Goal: Information Seeking & Learning: Learn about a topic

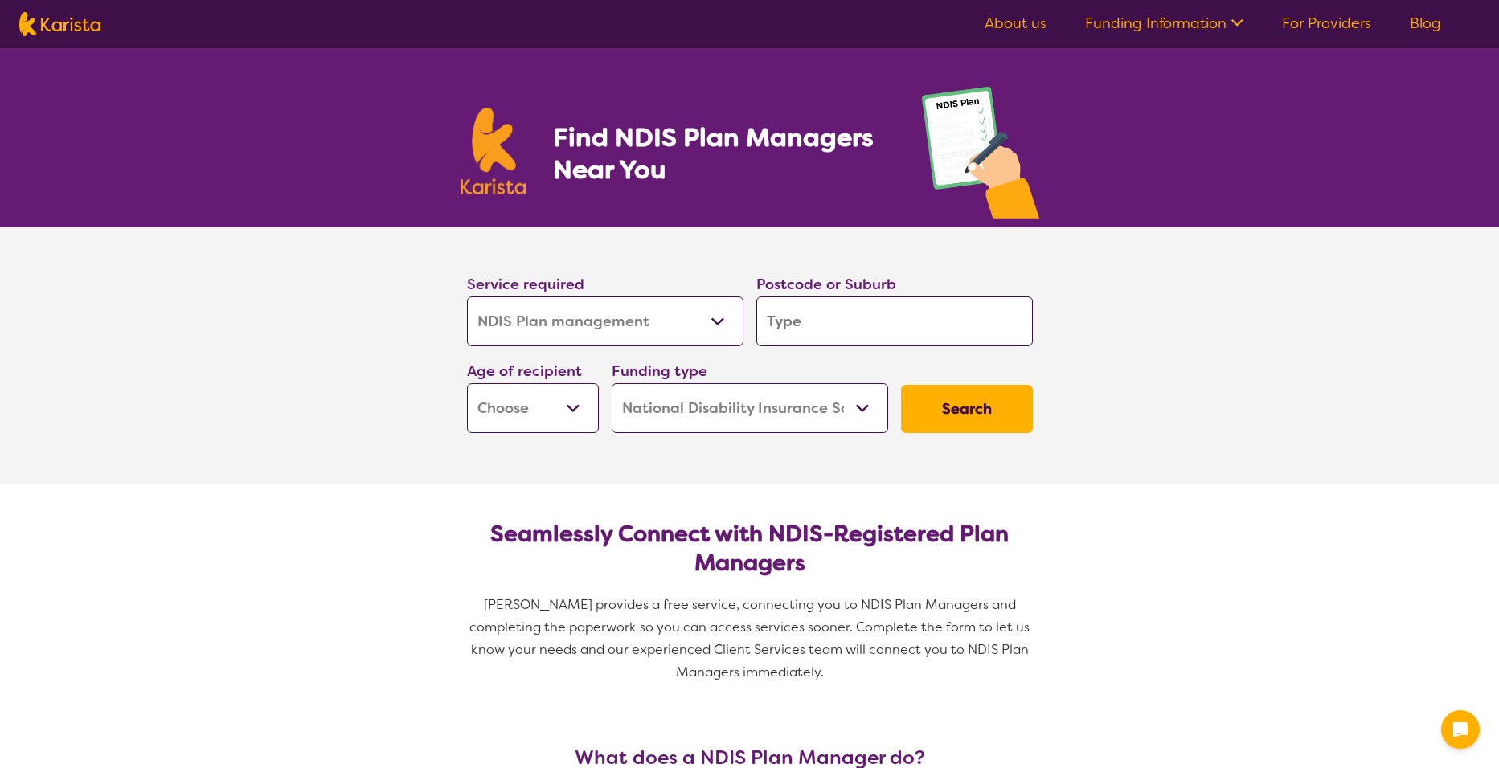
select select "NDIS Plan management"
select select "NDIS"
select select "NDIS Plan management"
select select "NDIS"
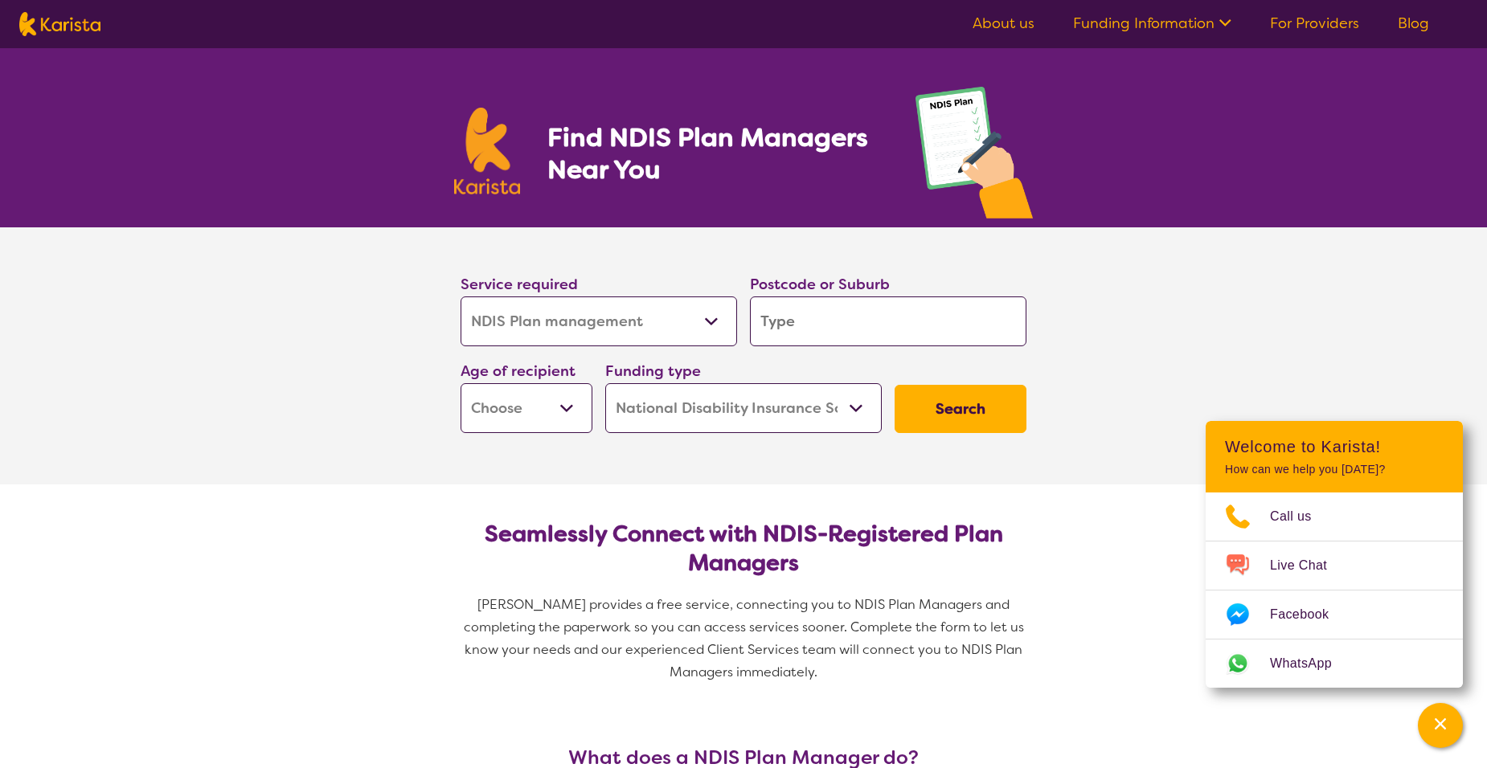
click at [710, 323] on select "Allied Health Assistant Assessment ([MEDICAL_DATA] or [MEDICAL_DATA]) Behaviour…" at bounding box center [598, 322] width 276 height 50
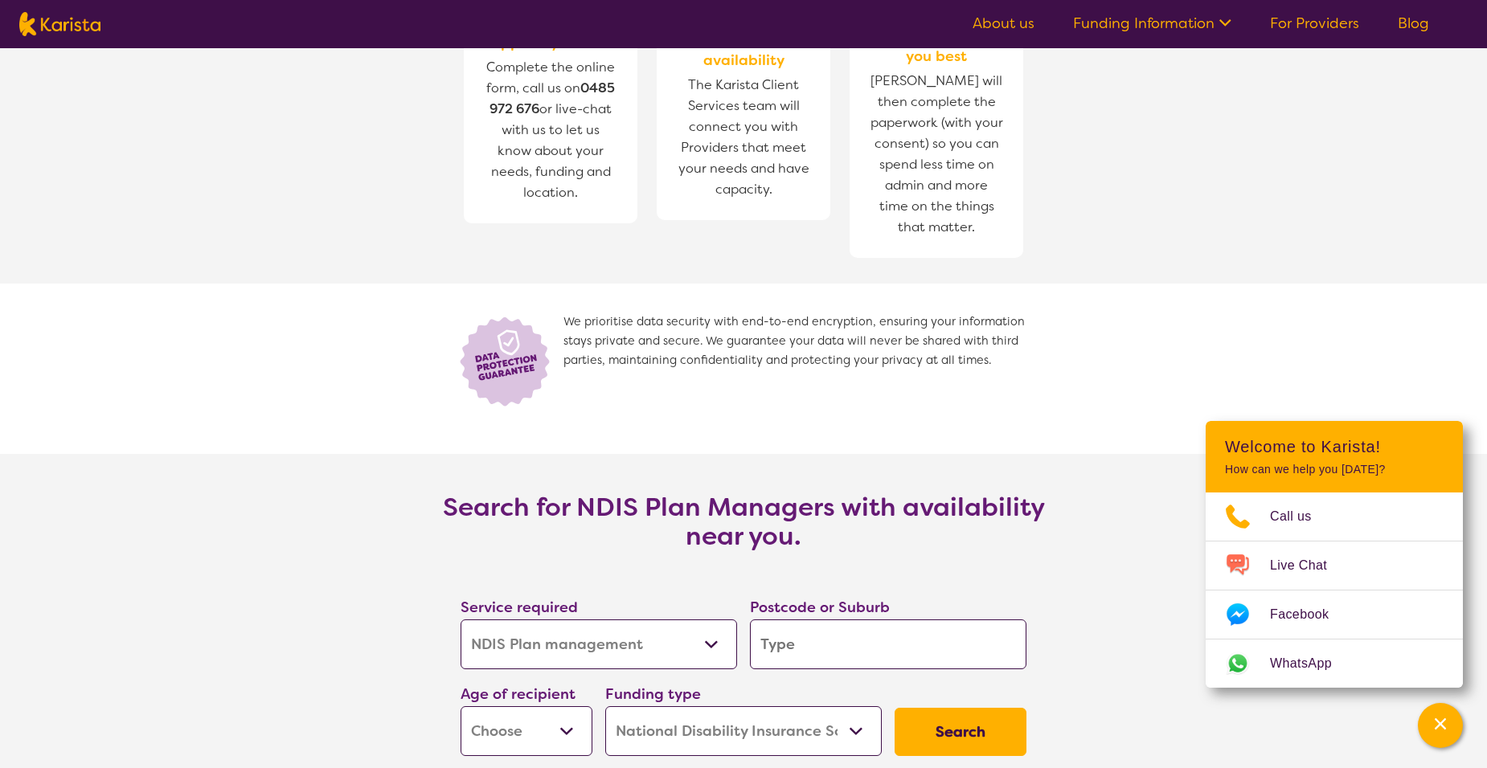
scroll to position [2284, 0]
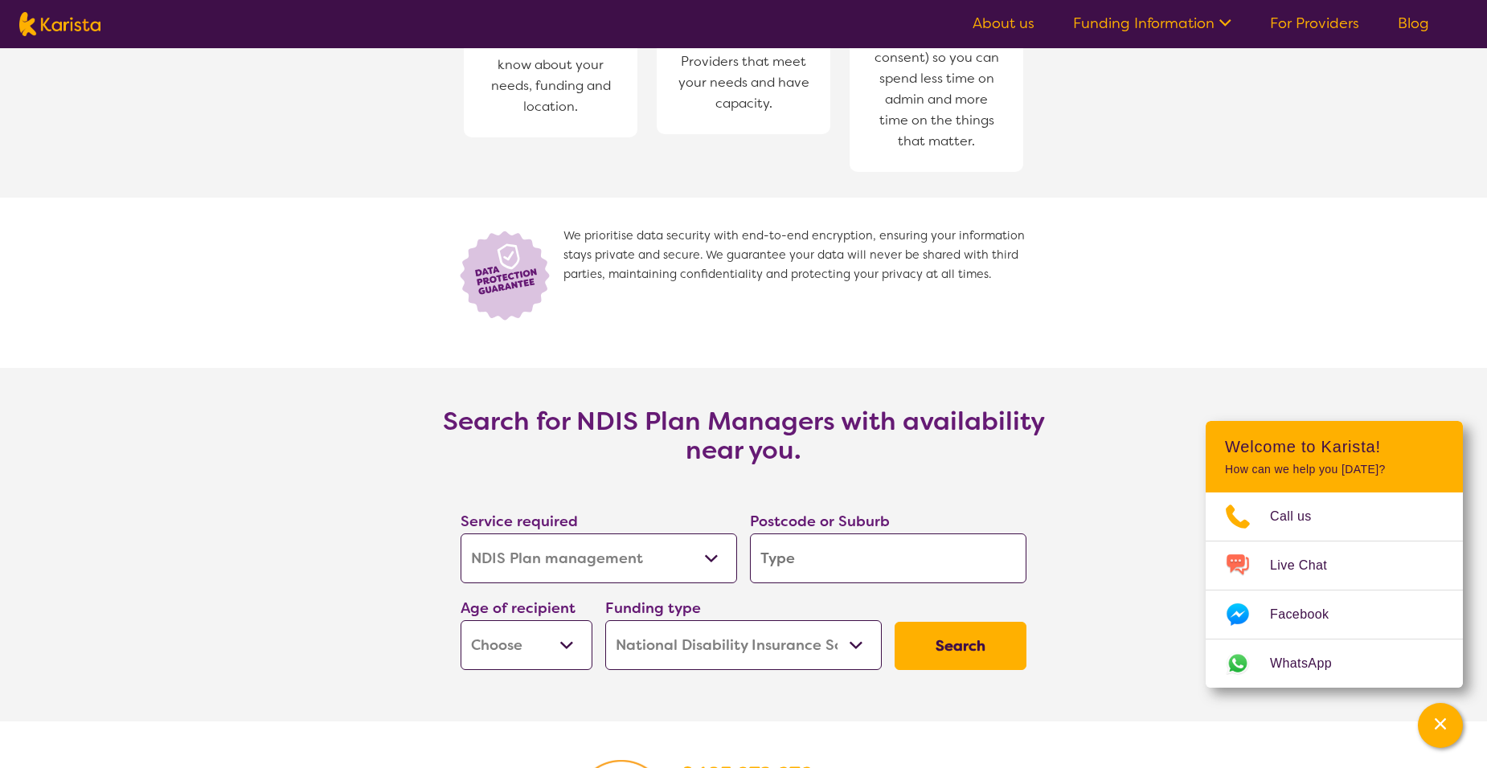
click at [829, 565] on input "search" at bounding box center [888, 559] width 276 height 50
type input "6"
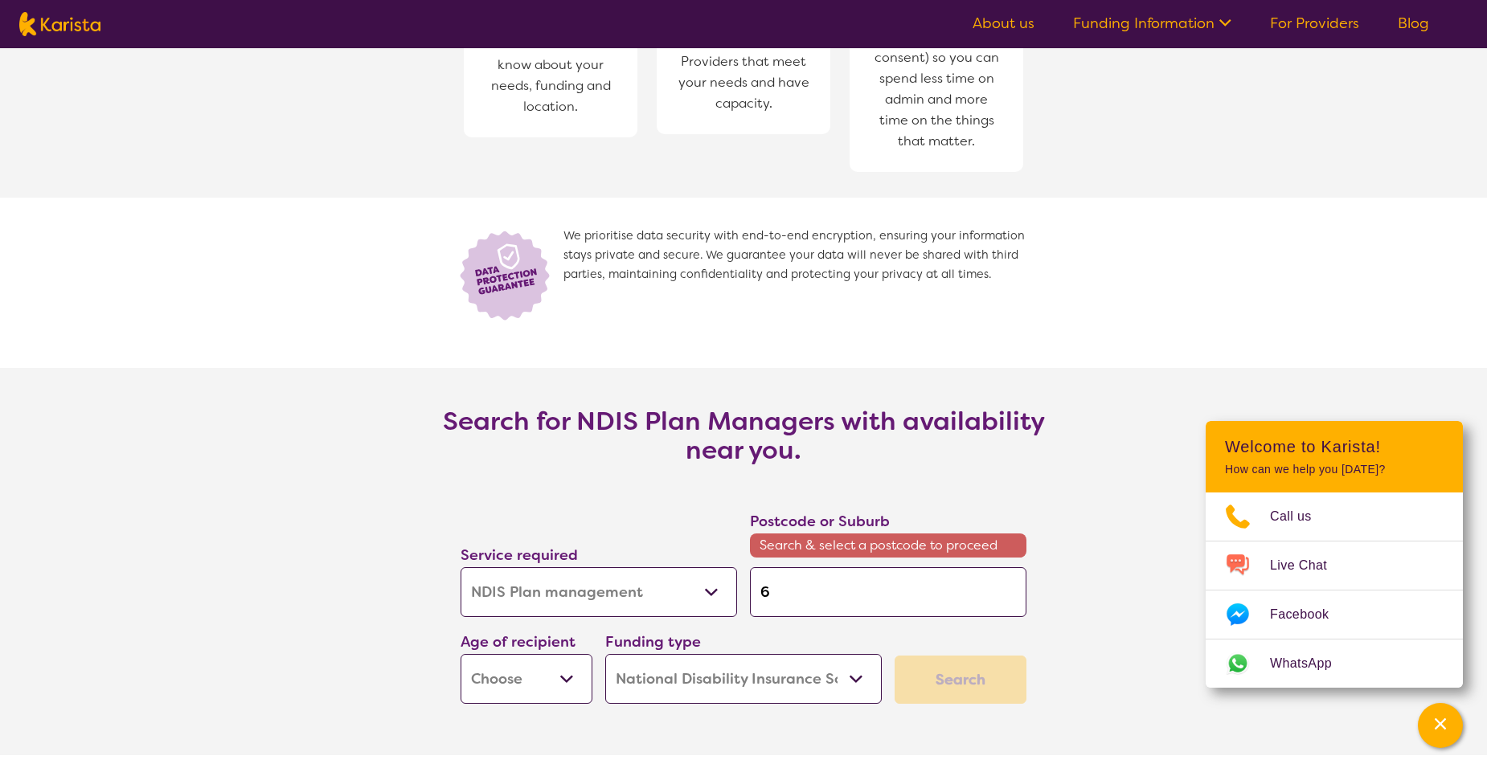
type input "62"
type input "621"
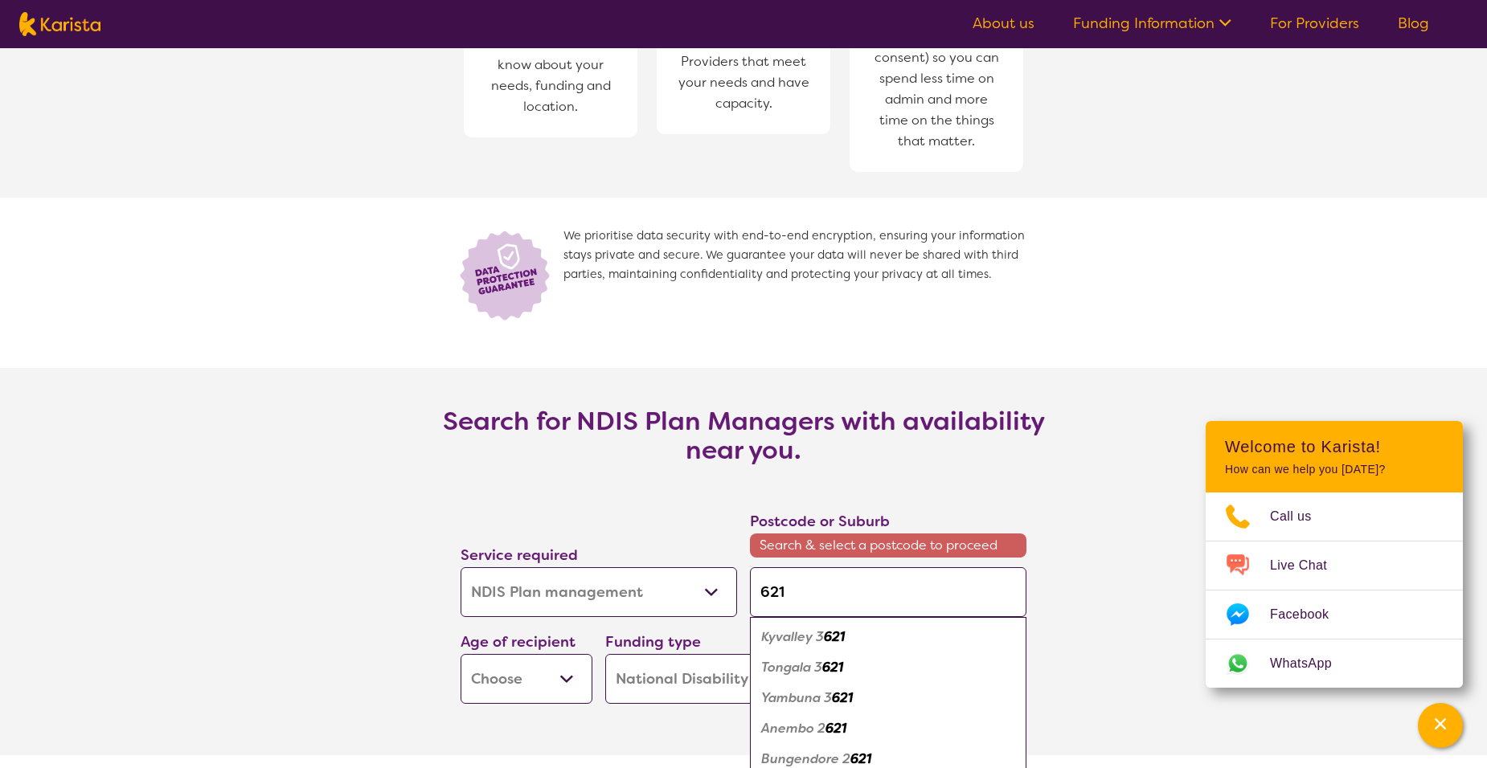
type input "6210"
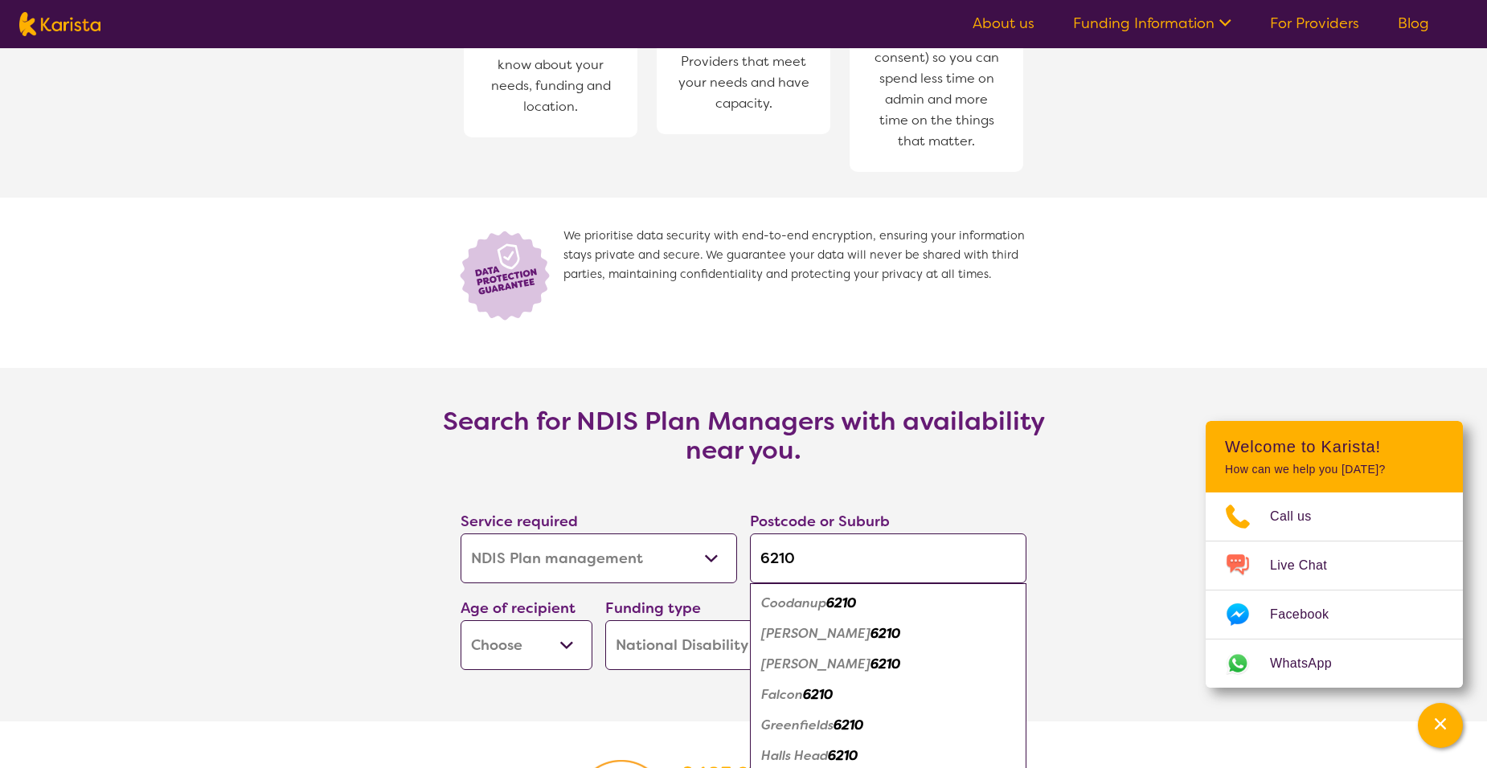
type input "6210"
click at [794, 726] on em "Greenfields" at bounding box center [797, 725] width 72 height 17
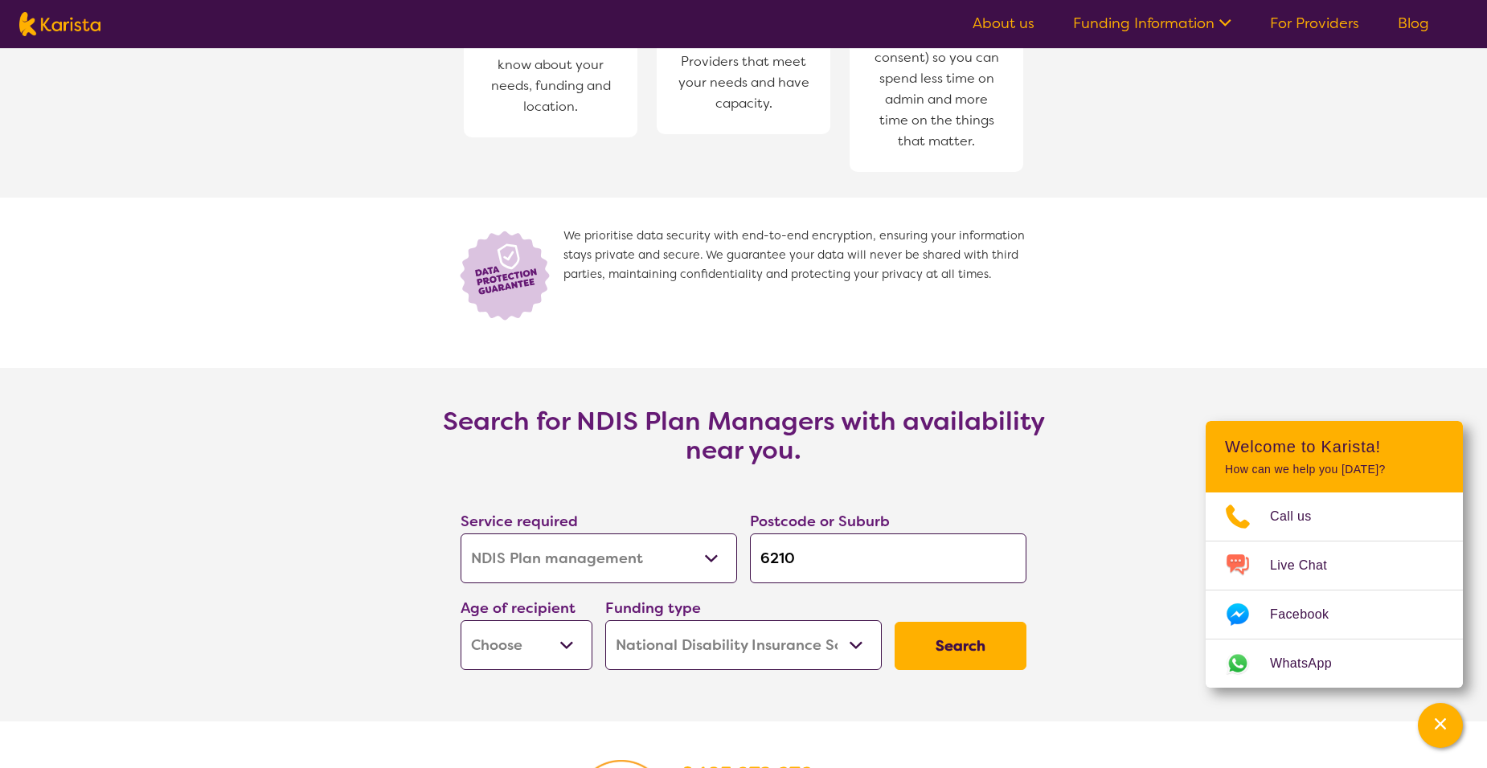
click at [567, 647] on select "Early Childhood - 0 to 9 Child - 10 to 11 Adolescent - 12 to 17 Adult - 18 to 6…" at bounding box center [526, 645] width 132 height 50
select select "AG"
click at [460, 621] on select "Early Childhood - 0 to 9 Child - 10 to 11 Adolescent - 12 to 17 Adult - 18 to 6…" at bounding box center [526, 645] width 132 height 50
select select "AG"
click at [972, 651] on button "Search" at bounding box center [960, 646] width 132 height 48
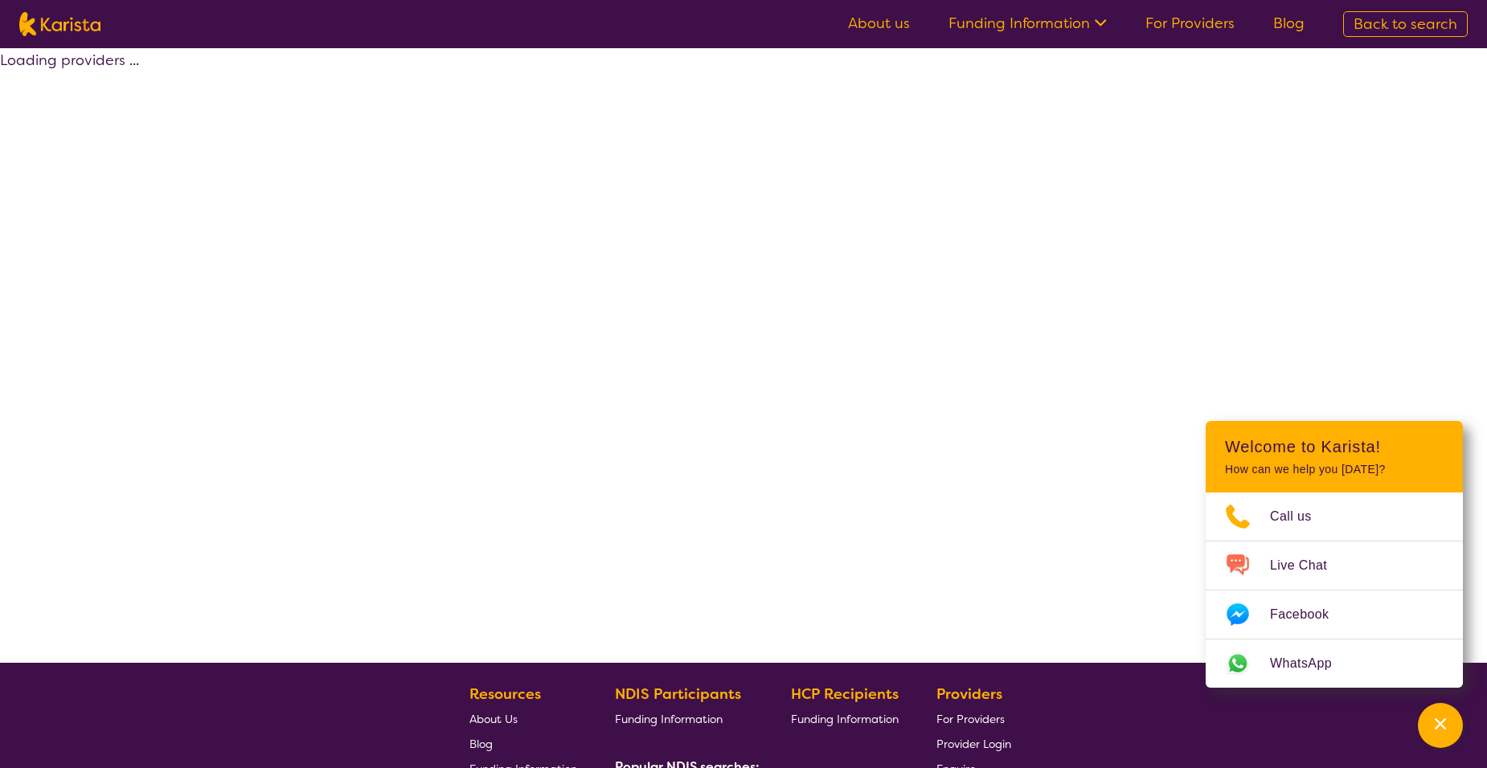
select select "by_score"
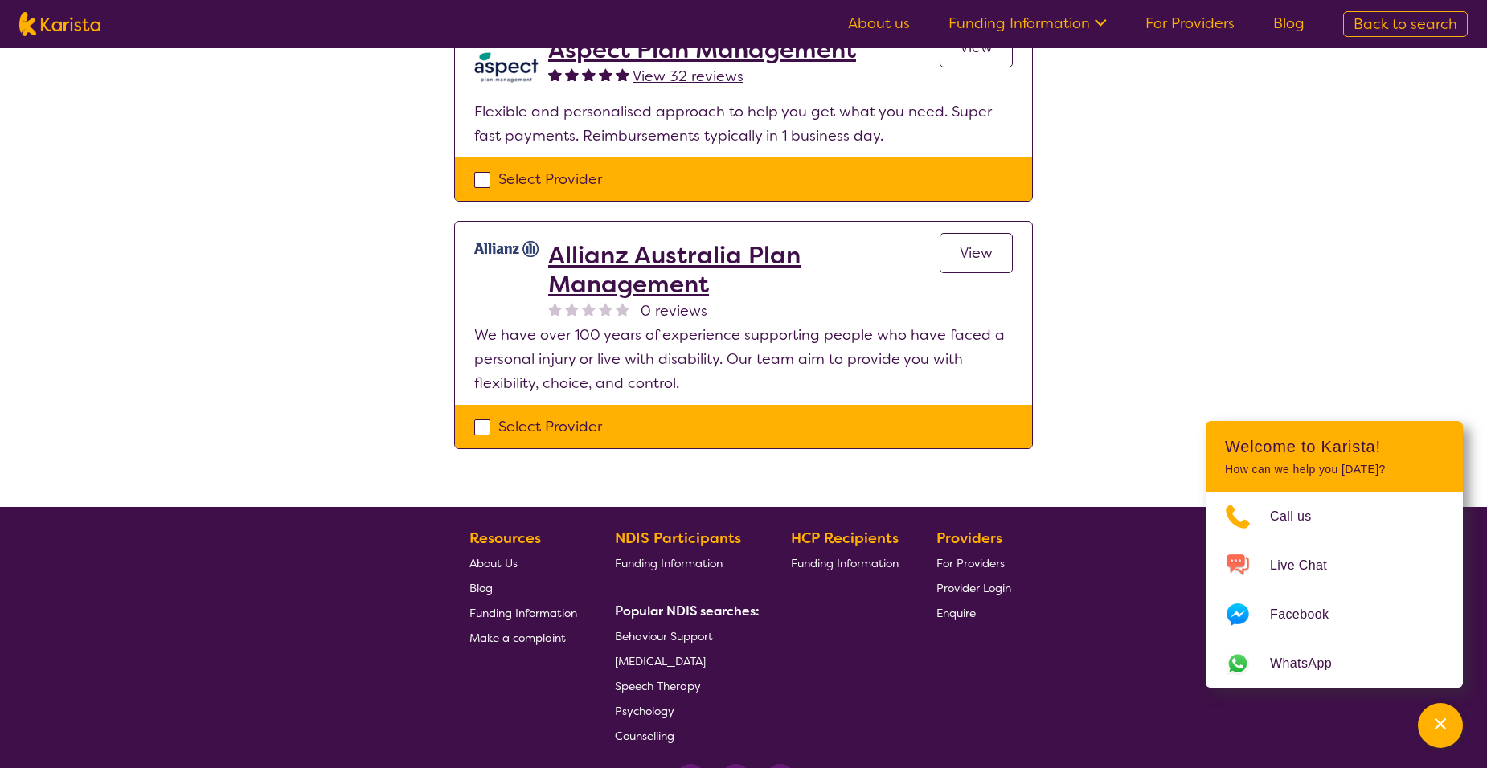
scroll to position [769, 0]
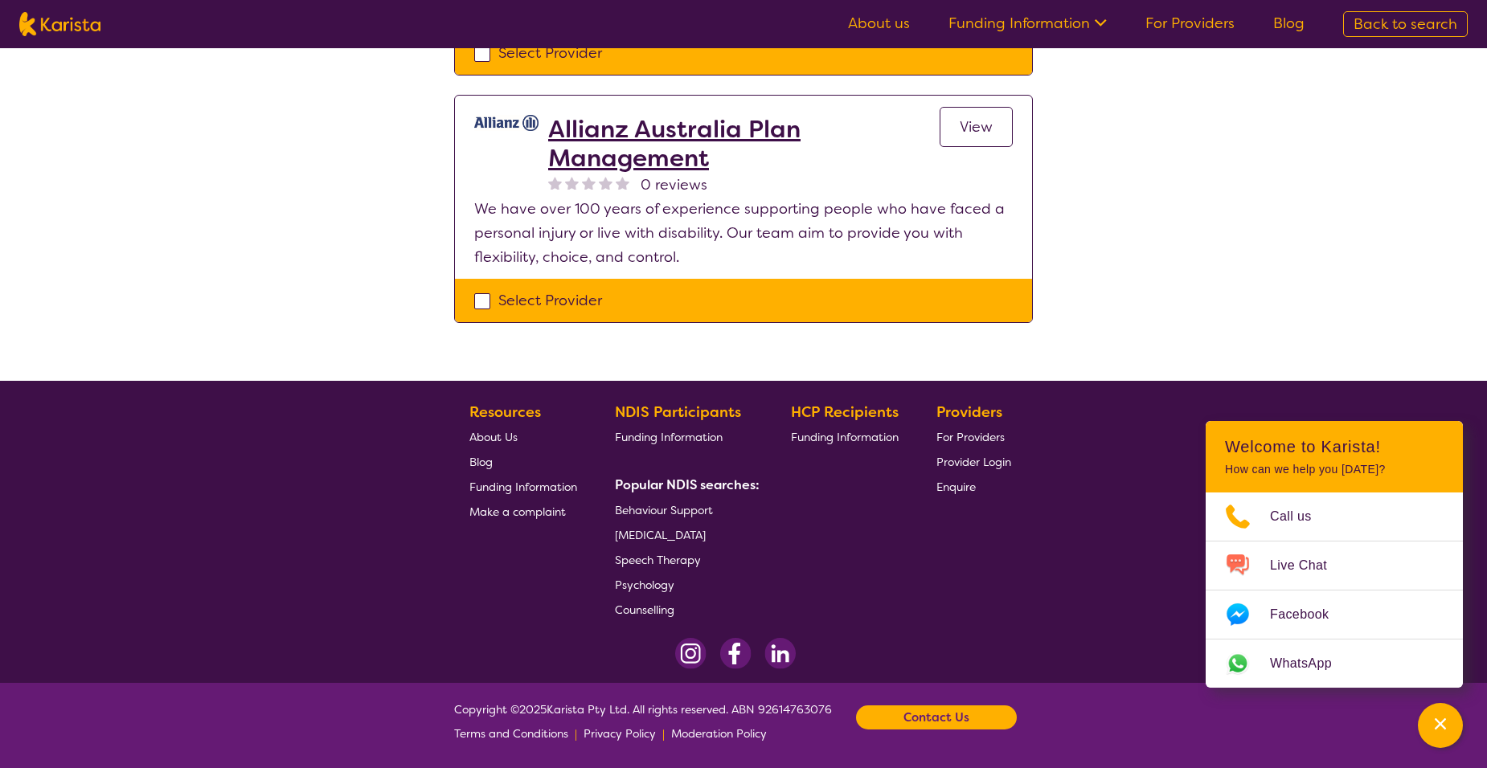
select select "NDIS Plan management"
select select "AG"
select select "NDIS"
select select "NDIS Plan management"
select select "AG"
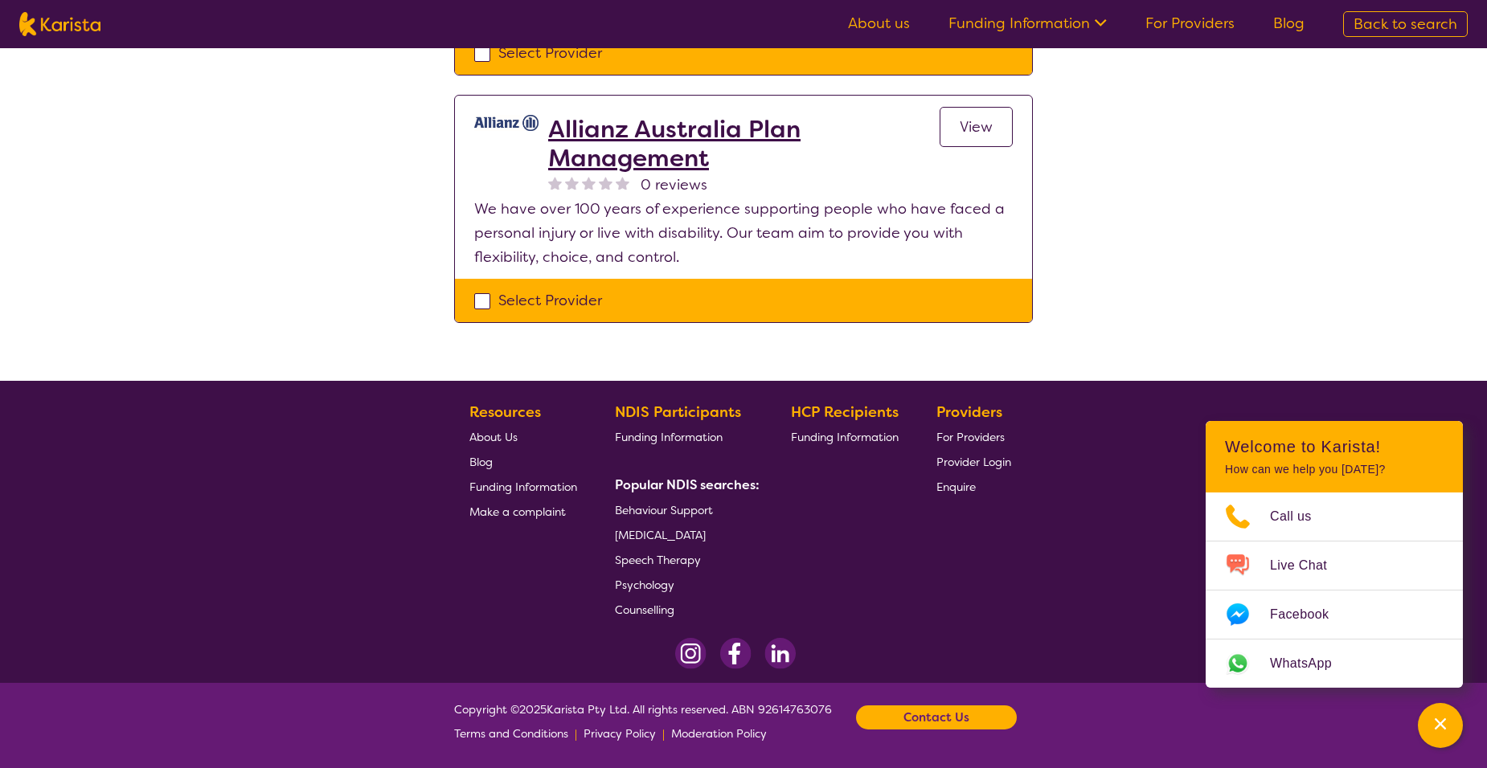
select select "NDIS"
